Goal: Information Seeking & Learning: Check status

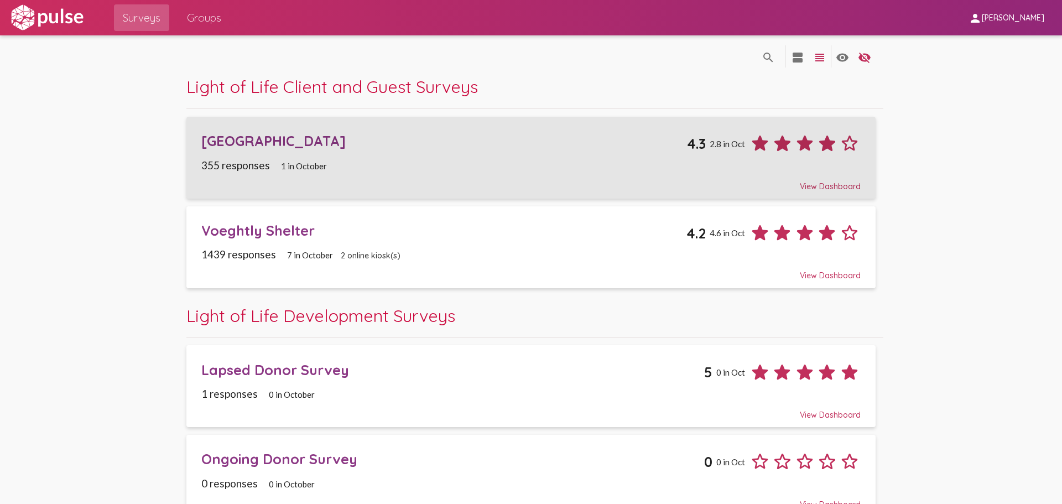
click at [282, 137] on div "[GEOGRAPHIC_DATA]" at bounding box center [444, 140] width 486 height 17
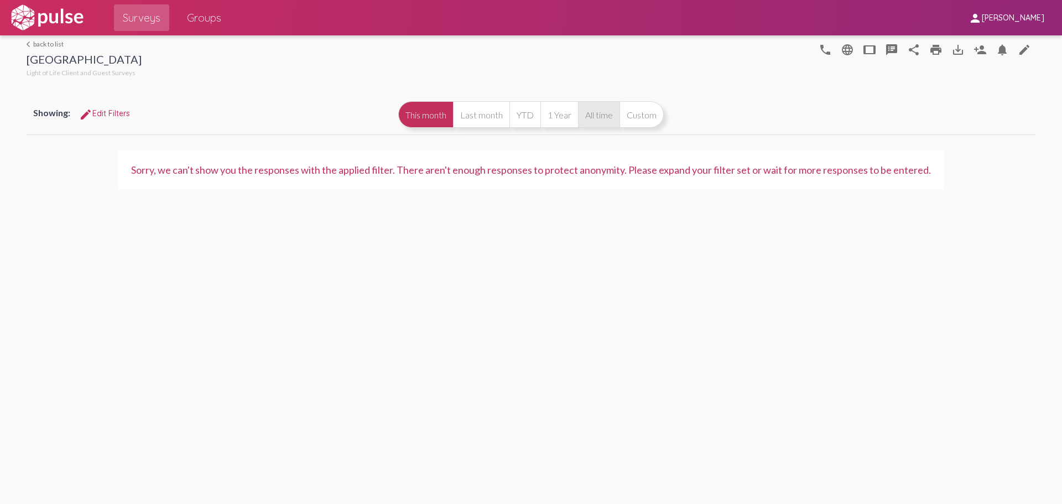
click at [591, 118] on button "All time" at bounding box center [598, 114] width 41 height 27
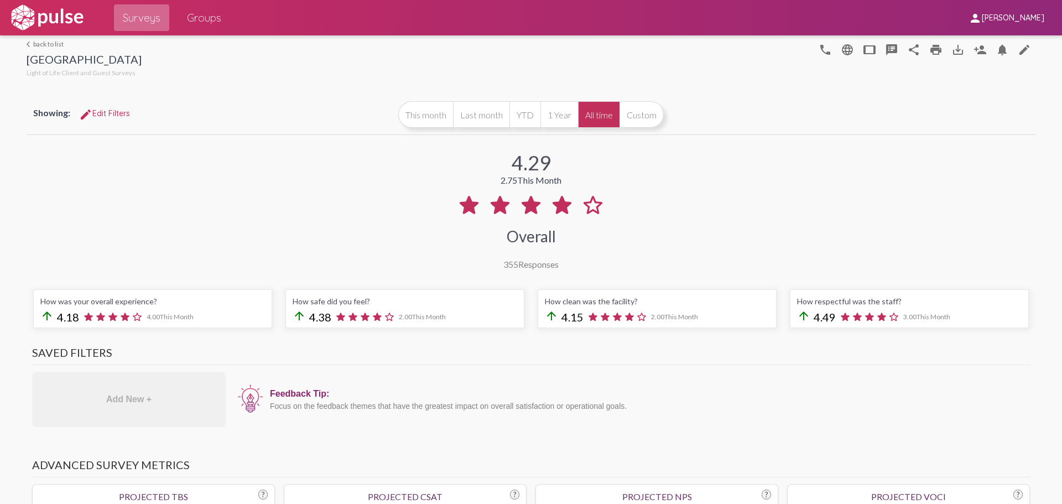
click at [149, 12] on span "Surveys" at bounding box center [142, 18] width 38 height 20
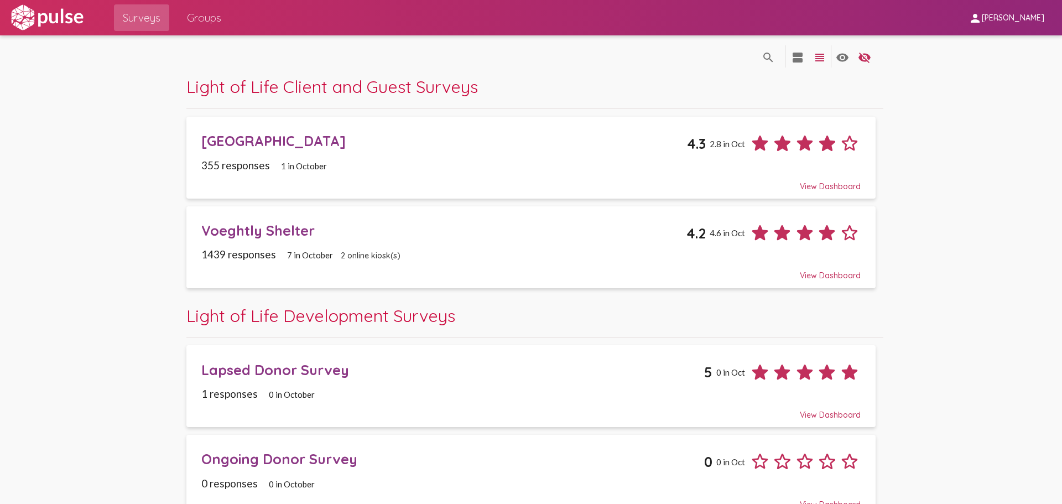
click at [256, 222] on div "Voeghtly Shelter" at bounding box center [443, 230] width 485 height 17
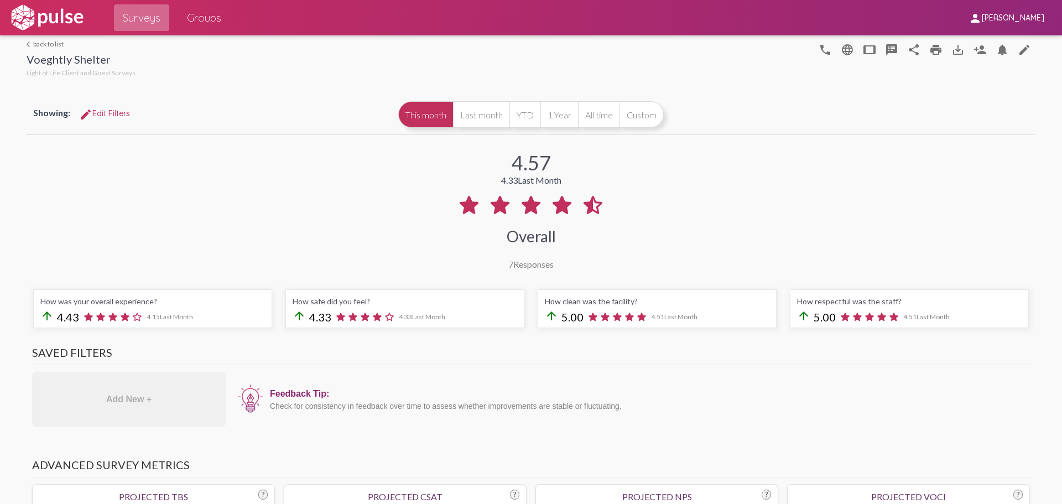
click at [143, 20] on span "Surveys" at bounding box center [142, 18] width 38 height 20
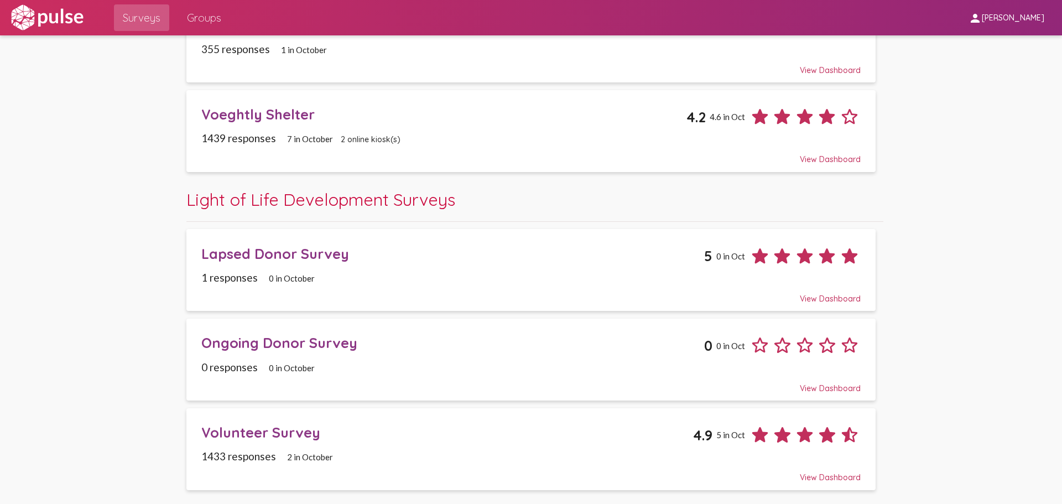
scroll to position [258, 0]
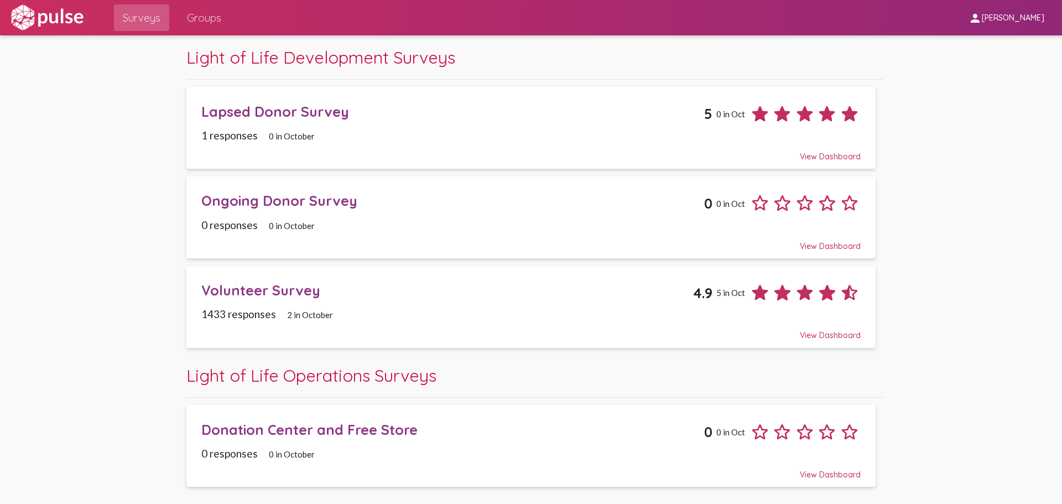
click at [259, 294] on div "Volunteer Survey" at bounding box center [447, 290] width 492 height 17
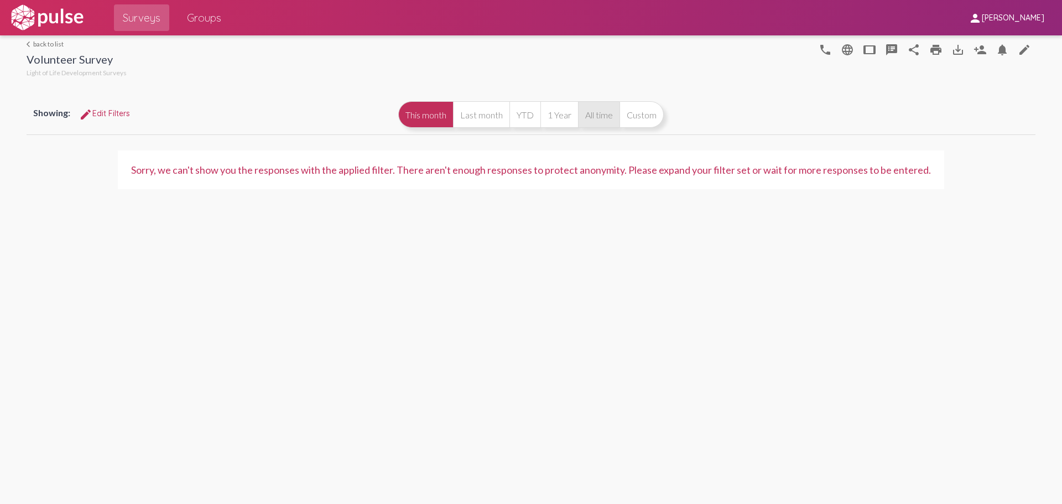
click at [602, 121] on button "All time" at bounding box center [598, 114] width 41 height 27
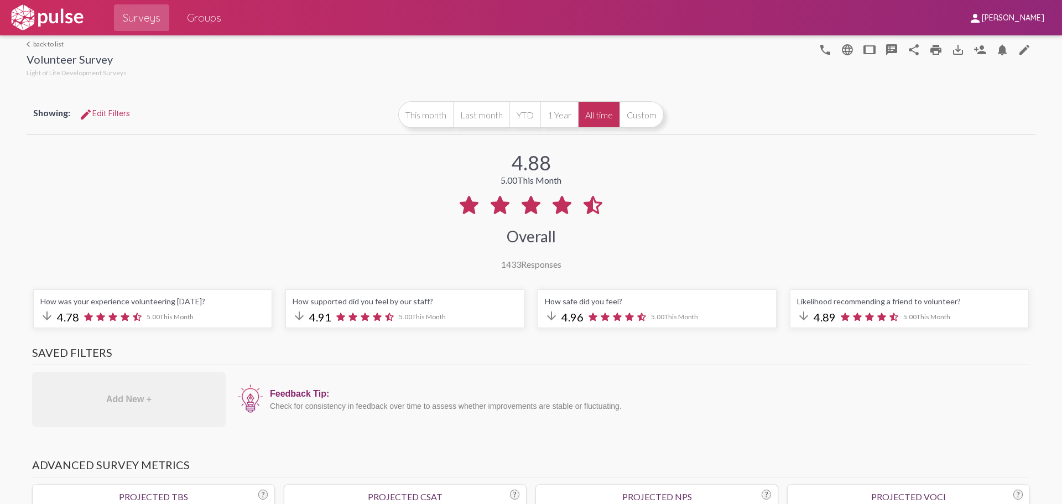
click at [162, 16] on link "Surveys" at bounding box center [141, 17] width 55 height 27
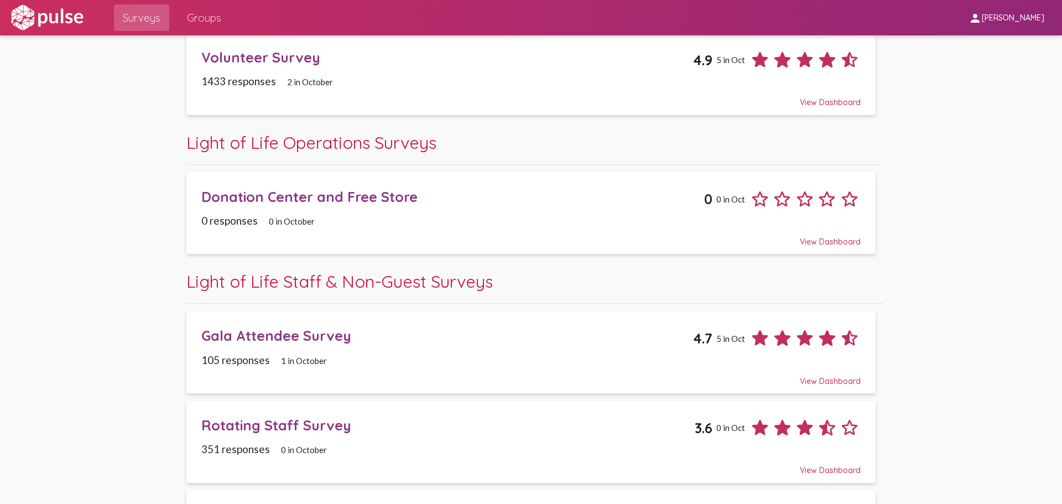
scroll to position [516, 0]
